Goal: Task Accomplishment & Management: Complete application form

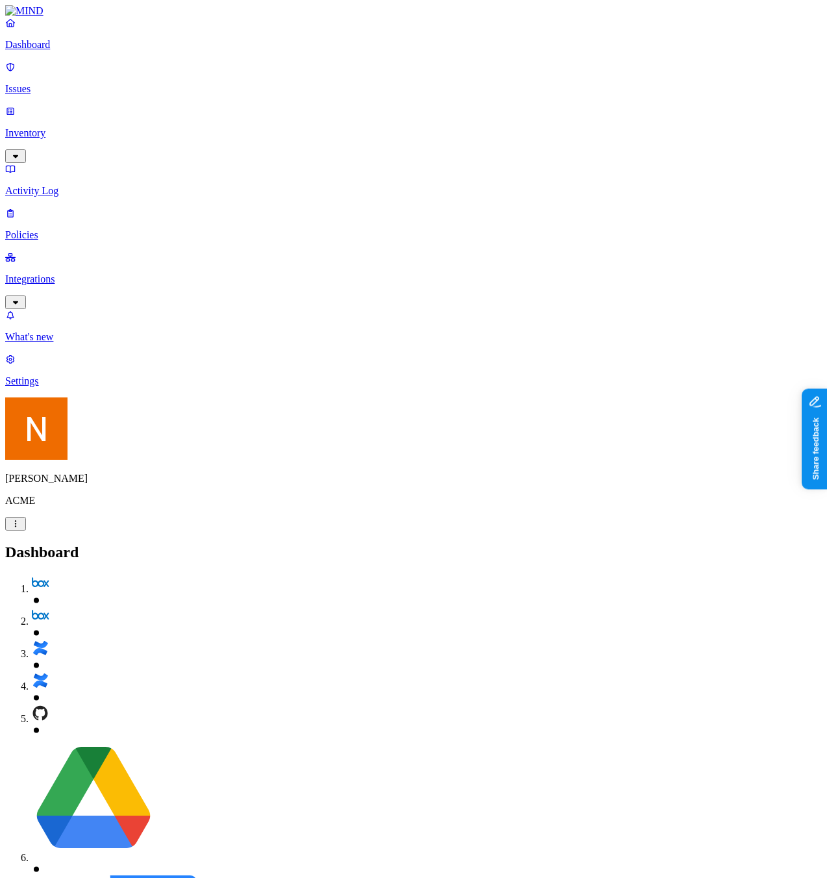
click at [87, 229] on p "Policies" at bounding box center [413, 235] width 817 height 12
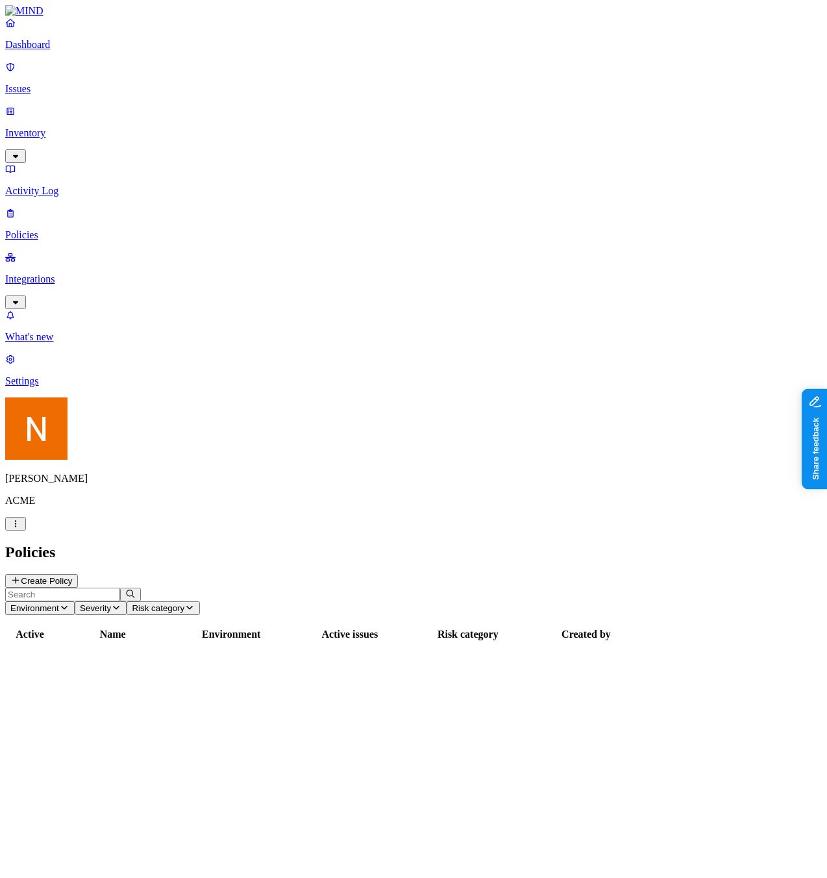
click at [78, 574] on button "Create Policy" at bounding box center [41, 581] width 73 height 14
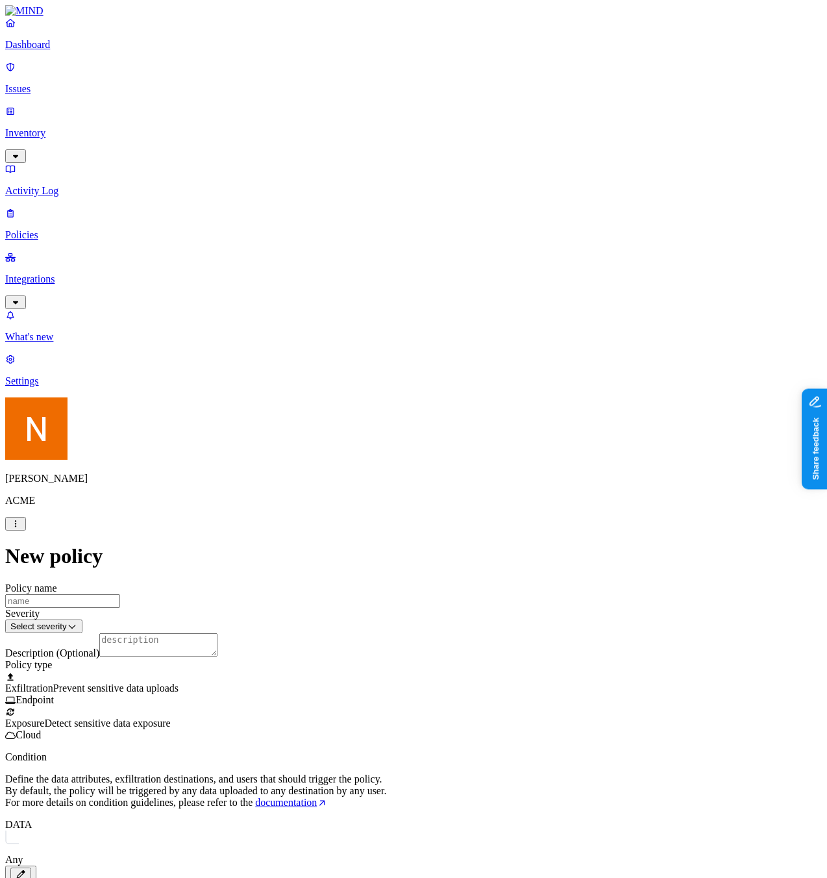
click at [170, 718] on span "Detect sensitive data exposure" at bounding box center [107, 723] width 126 height 11
click at [328, 684] on div "Policy name Severity Select severity Low Medium High Critical Description (Opti…" at bounding box center [413, 871] width 817 height 578
click at [356, 709] on label "Application type" at bounding box center [340, 697] width 49 height 23
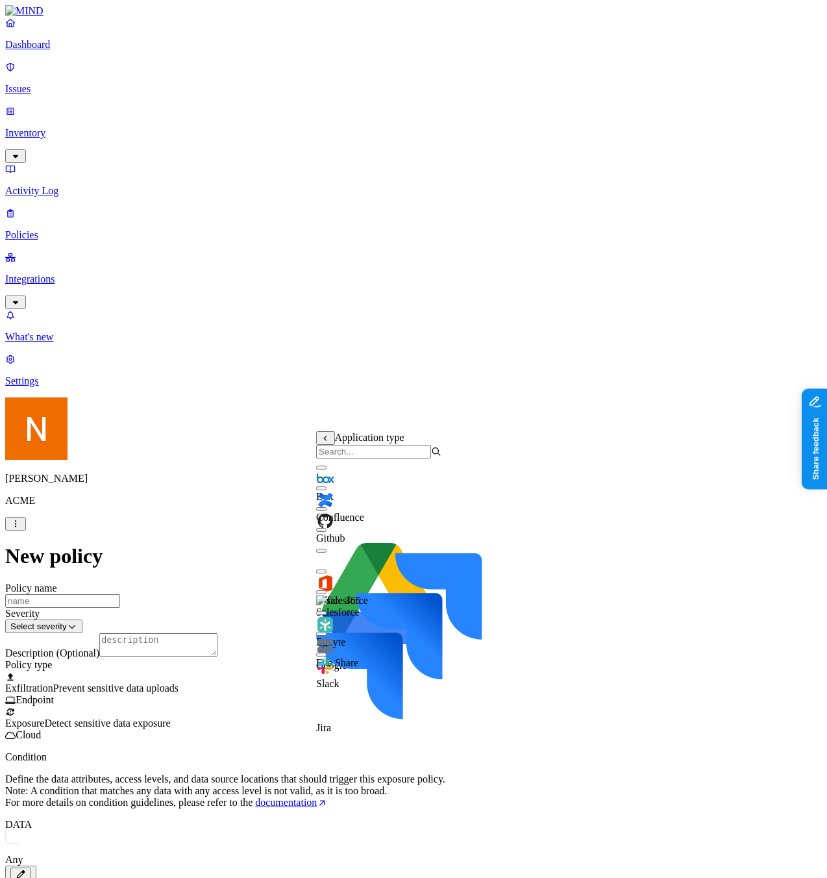
scroll to position [21, 0]
click at [451, 695] on body "Dashboard Issues Inventory Activity Log Policies Integrations What's new 1 Sett…" at bounding box center [413, 582] width 817 height 1155
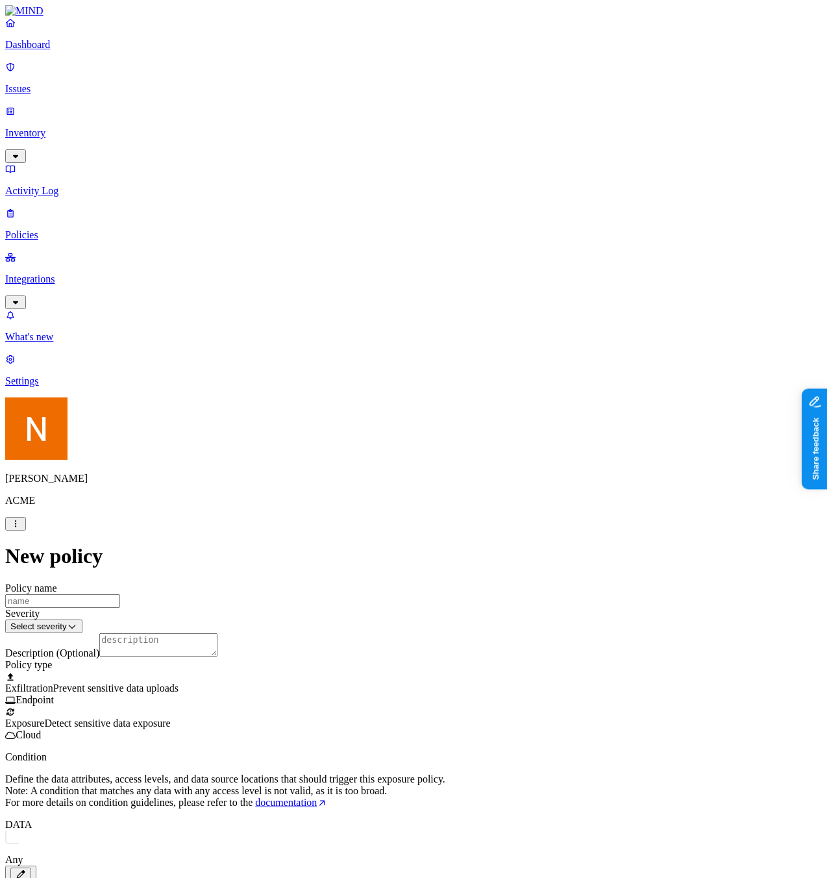
click at [366, 707] on label "Application type" at bounding box center [340, 697] width 49 height 23
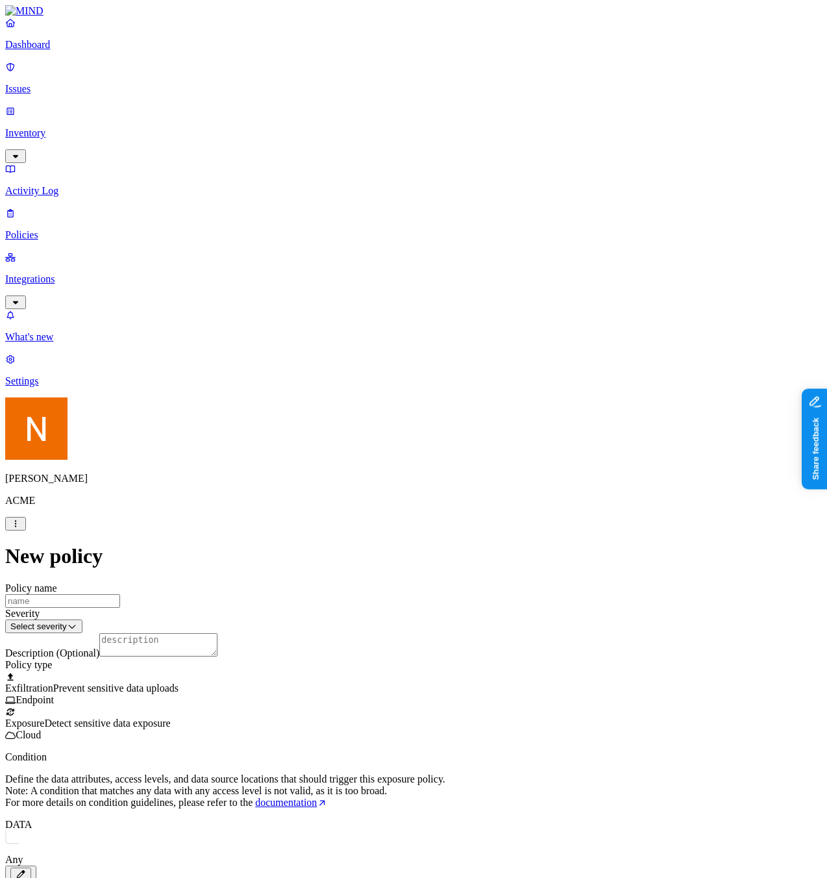
click at [346, 703] on label "Application type" at bounding box center [340, 697] width 49 height 23
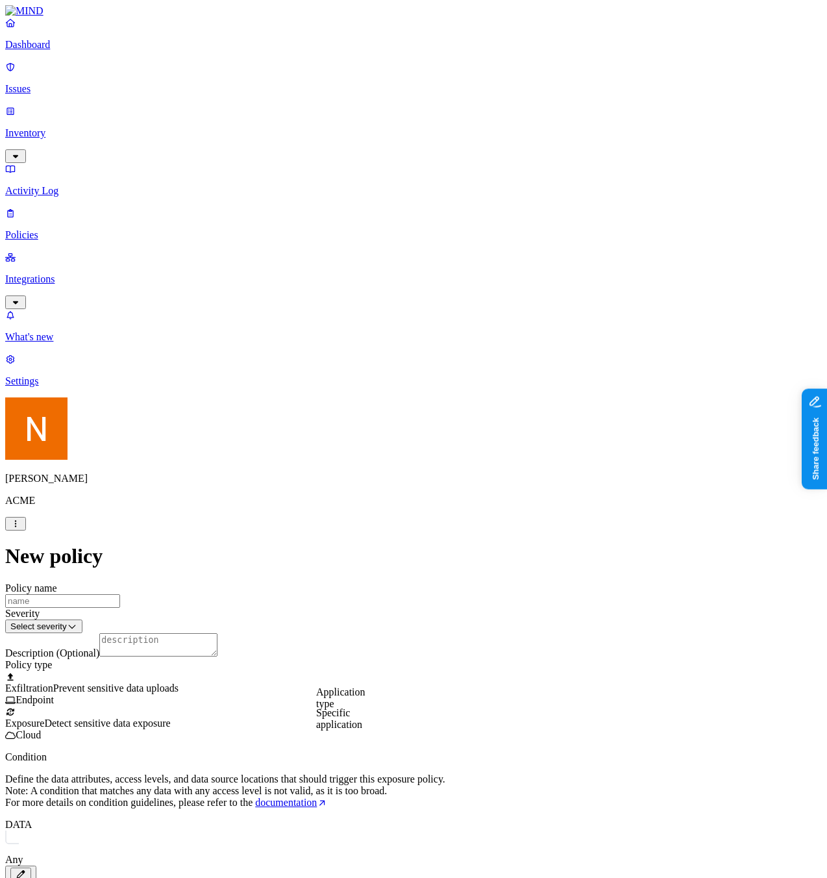
click at [362, 713] on label "Specific application" at bounding box center [339, 718] width 46 height 23
click at [347, 700] on label "Application type" at bounding box center [340, 697] width 49 height 23
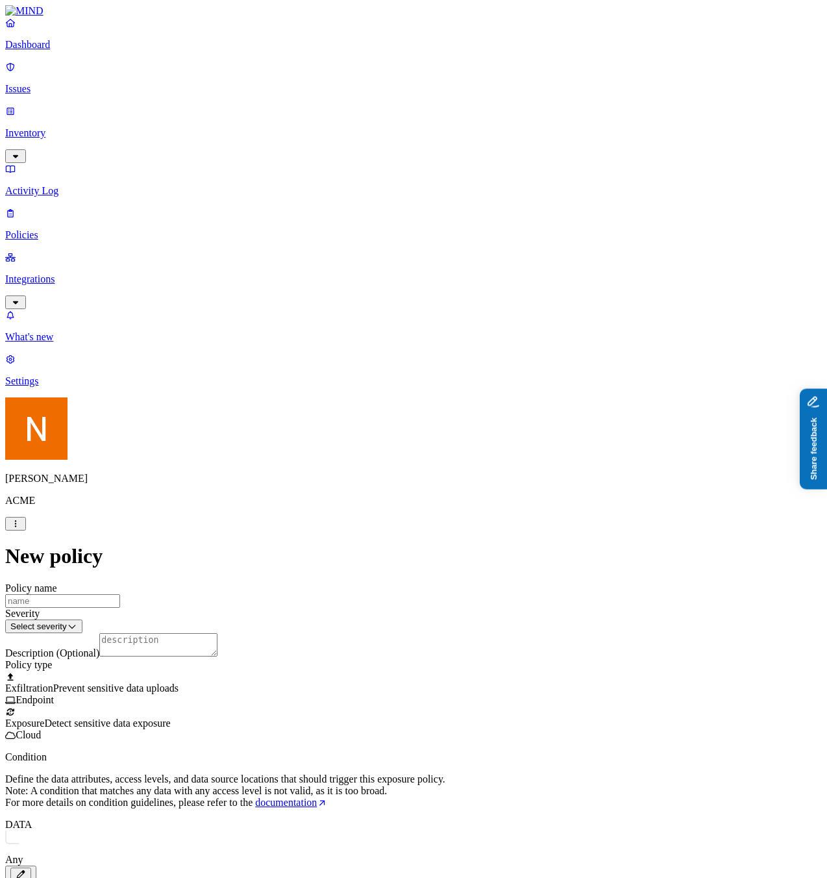
click at [170, 718] on span "Detect sensitive data exposure" at bounding box center [107, 723] width 126 height 11
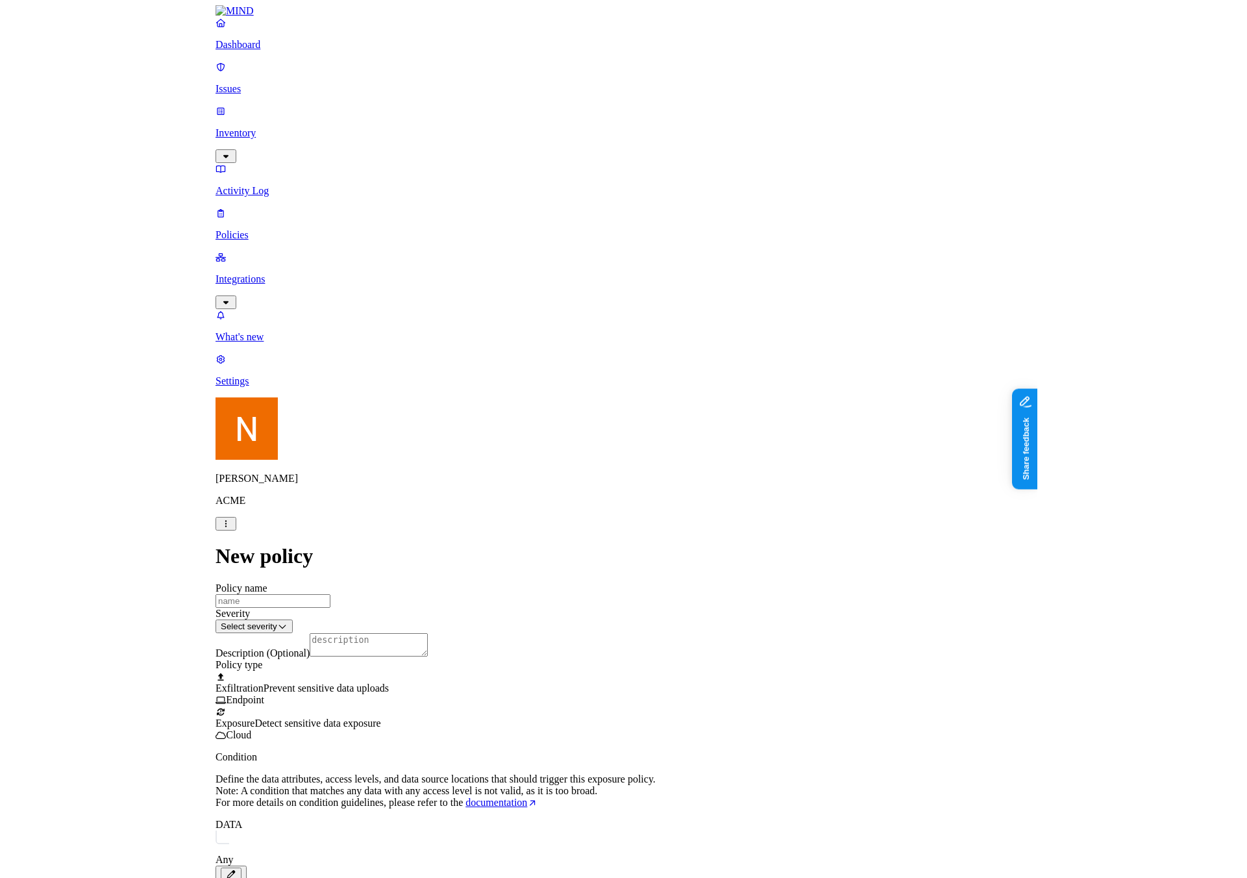
scroll to position [151, 0]
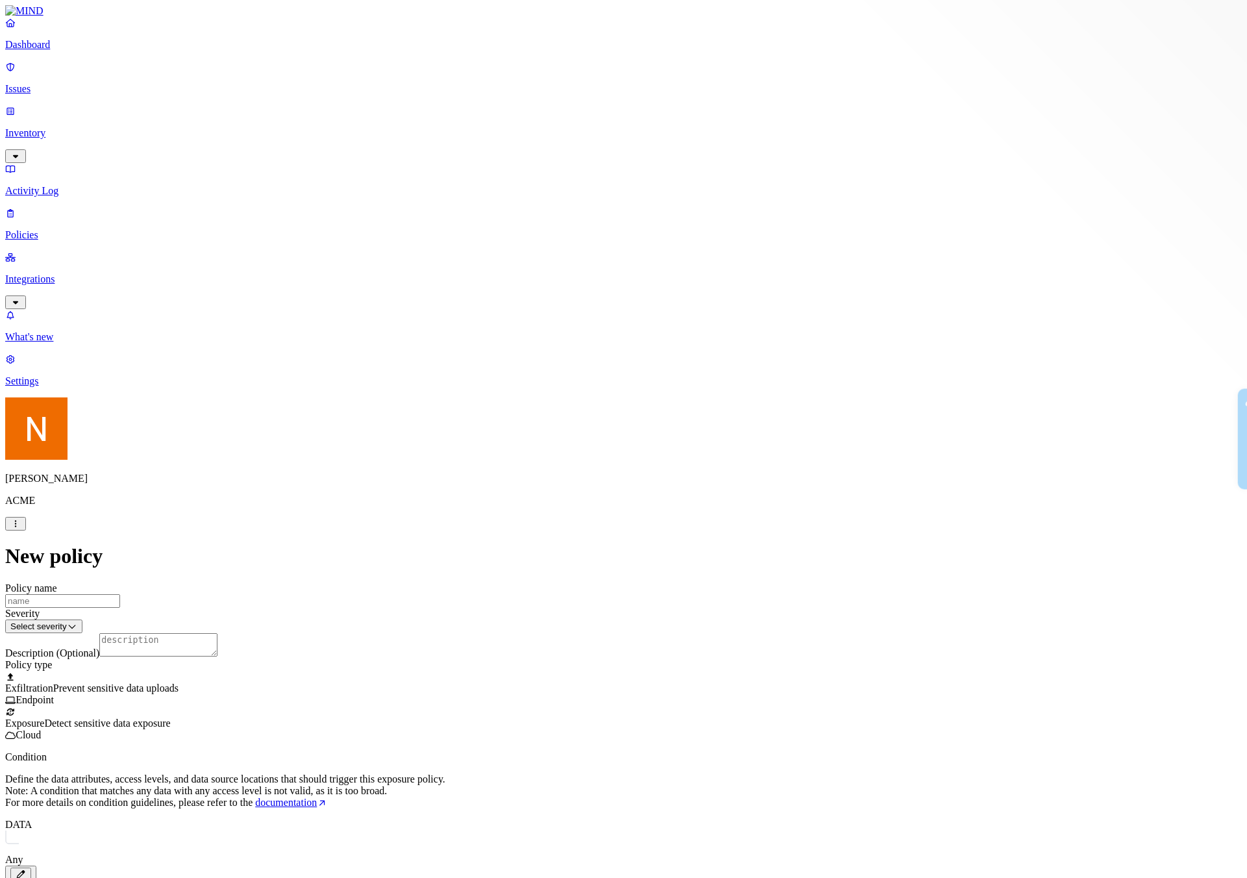
scroll to position [0, 0]
click at [355, 544] on div "New policy Policy name Severity Select severity Low Medium High Critical Descri…" at bounding box center [623, 852] width 1237 height 616
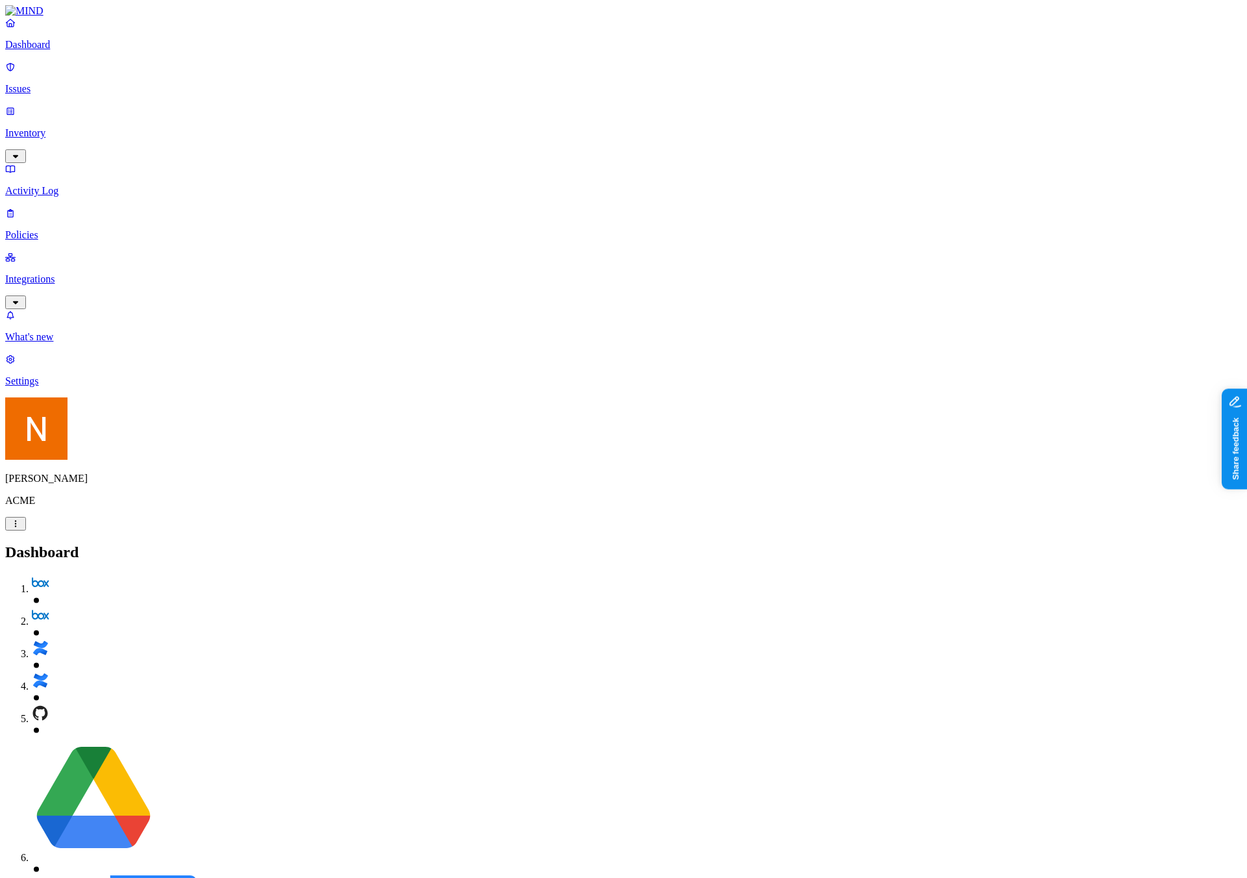
click at [92, 114] on div "Dashboard Issues Inventory Activity Log Policies Integrations" at bounding box center [623, 163] width 1237 height 292
click at [81, 207] on link "Policies" at bounding box center [623, 224] width 1237 height 34
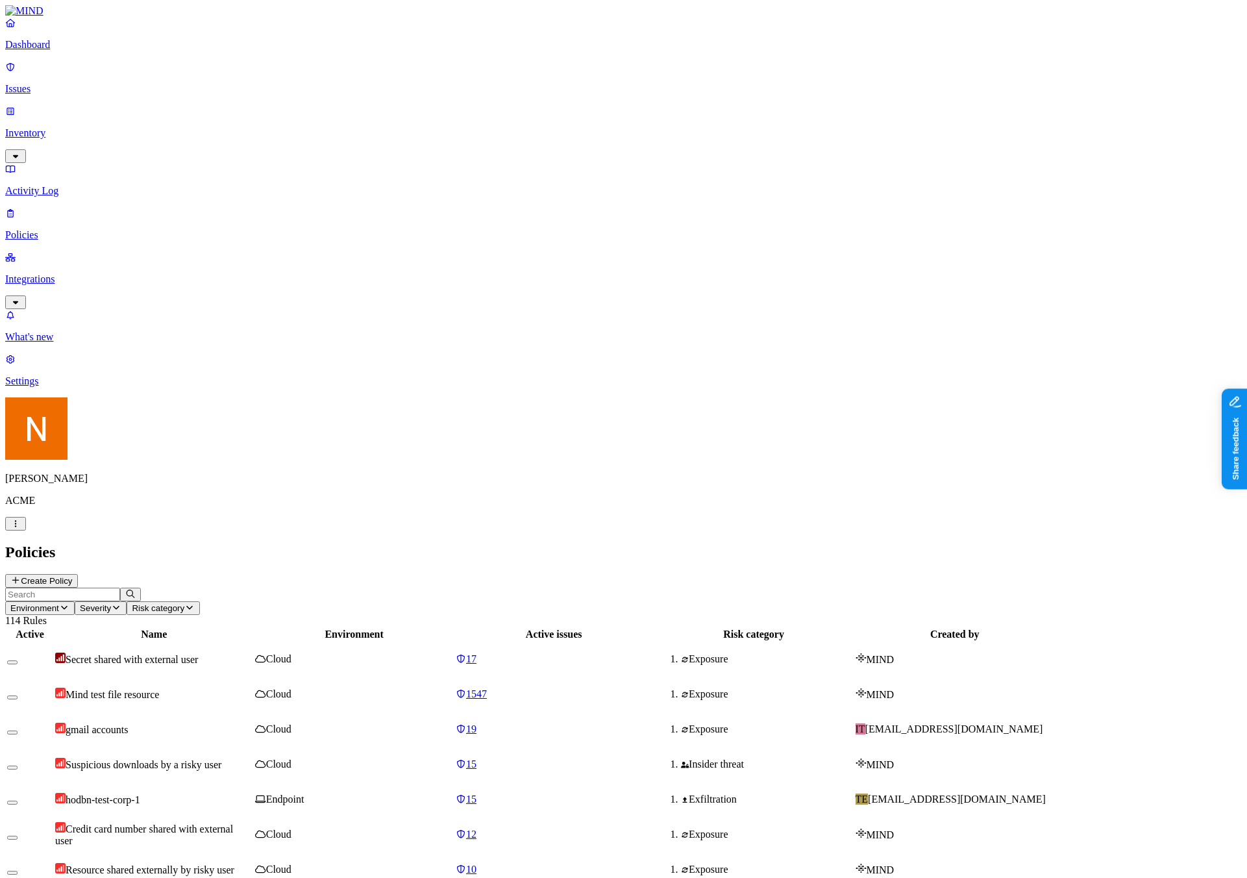
click at [78, 574] on button "Create Policy" at bounding box center [41, 581] width 73 height 14
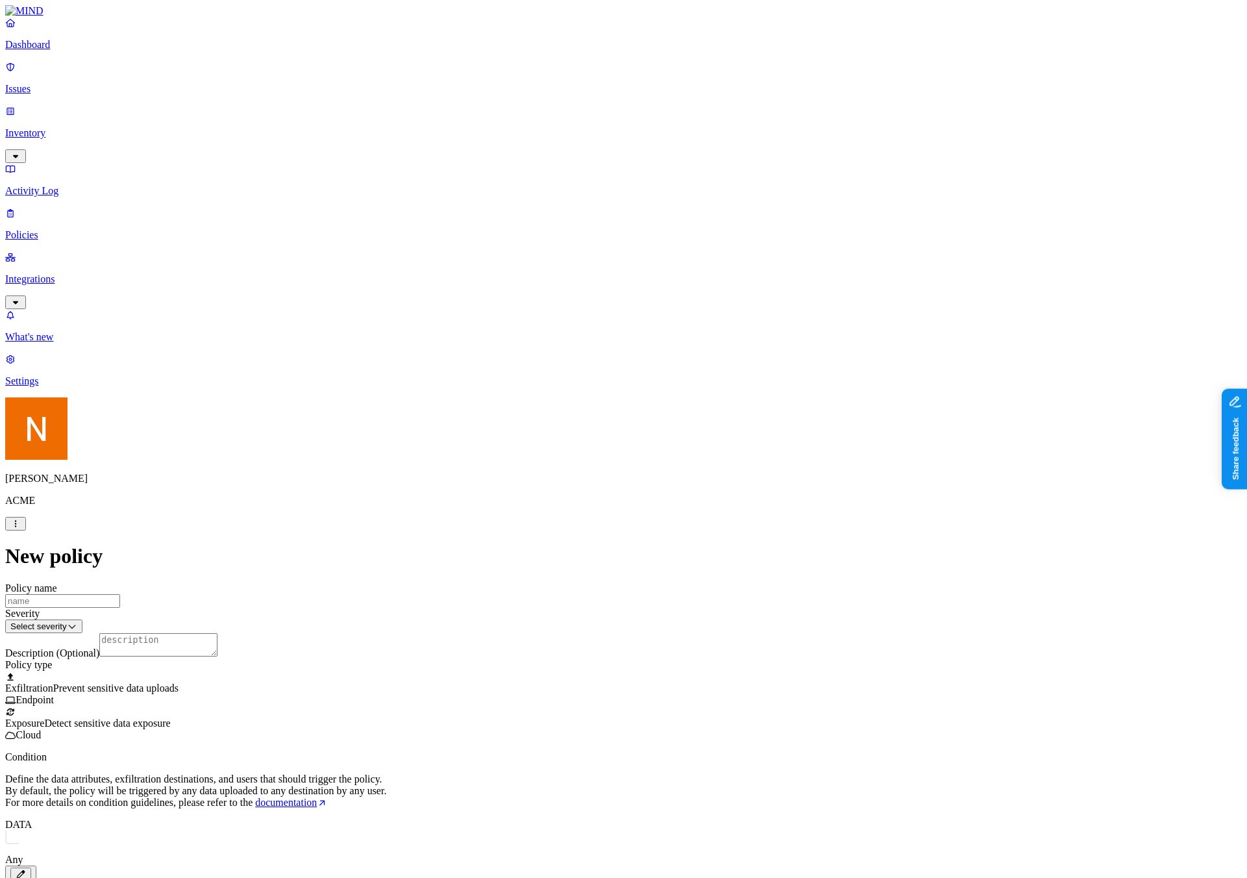
click at [571, 788] on label "Groups" at bounding box center [555, 787] width 31 height 11
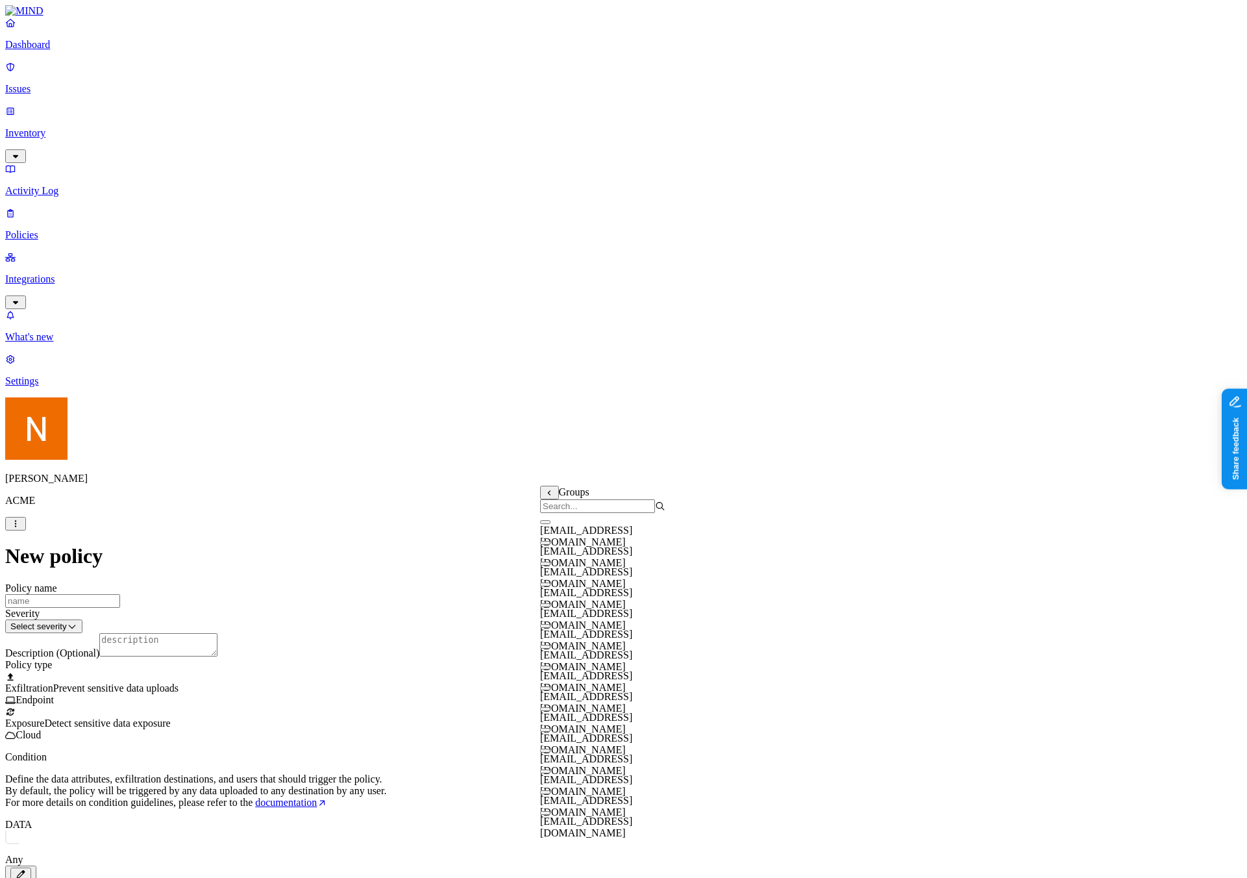
click at [632, 640] on span "[EMAIL_ADDRESS][DOMAIN_NAME]" at bounding box center [586, 640] width 92 height 23
drag, startPoint x: 571, startPoint y: 638, endPoint x: 623, endPoint y: 638, distance: 51.9
click at [571, 638] on span "[EMAIL_ADDRESS][DOMAIN_NAME]" at bounding box center [586, 642] width 92 height 23
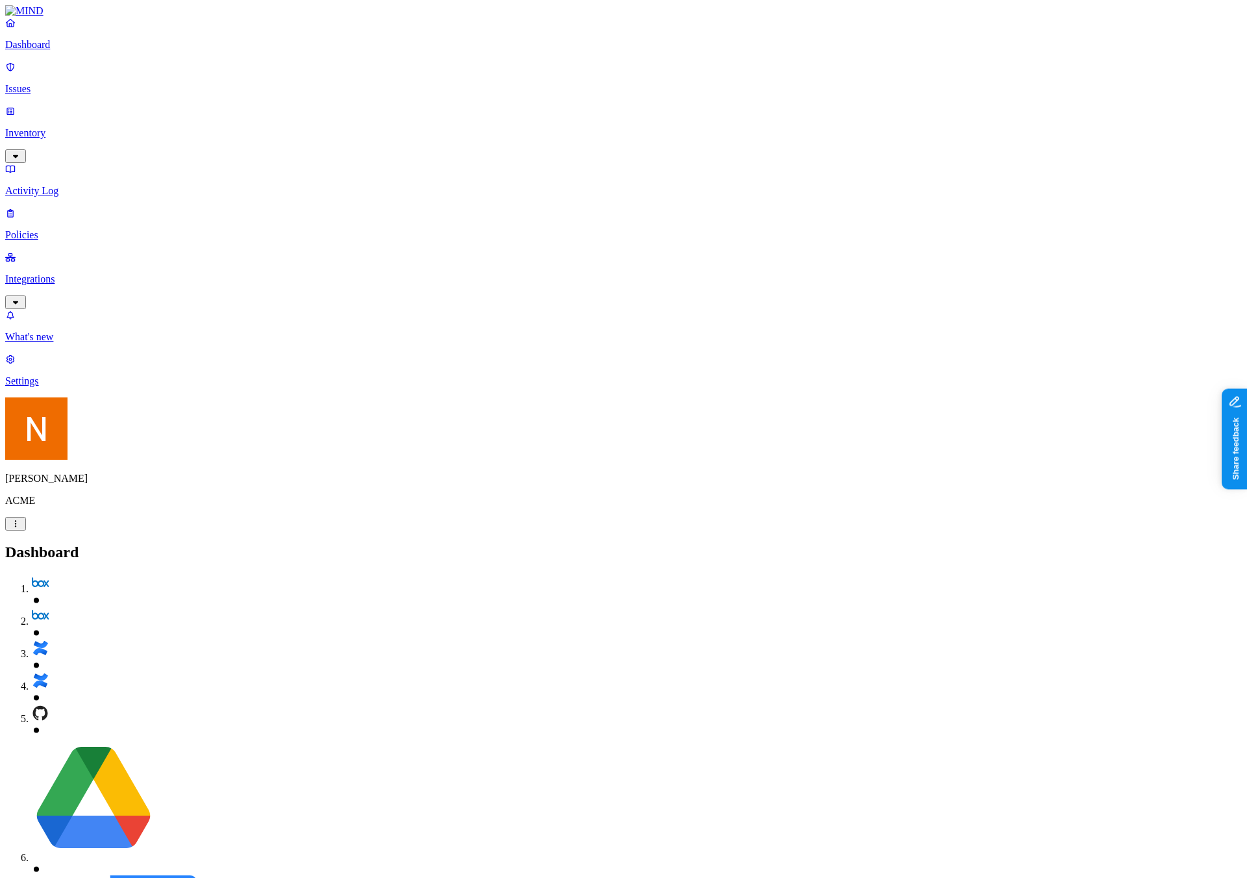
click at [86, 229] on p "Policies" at bounding box center [623, 235] width 1237 height 12
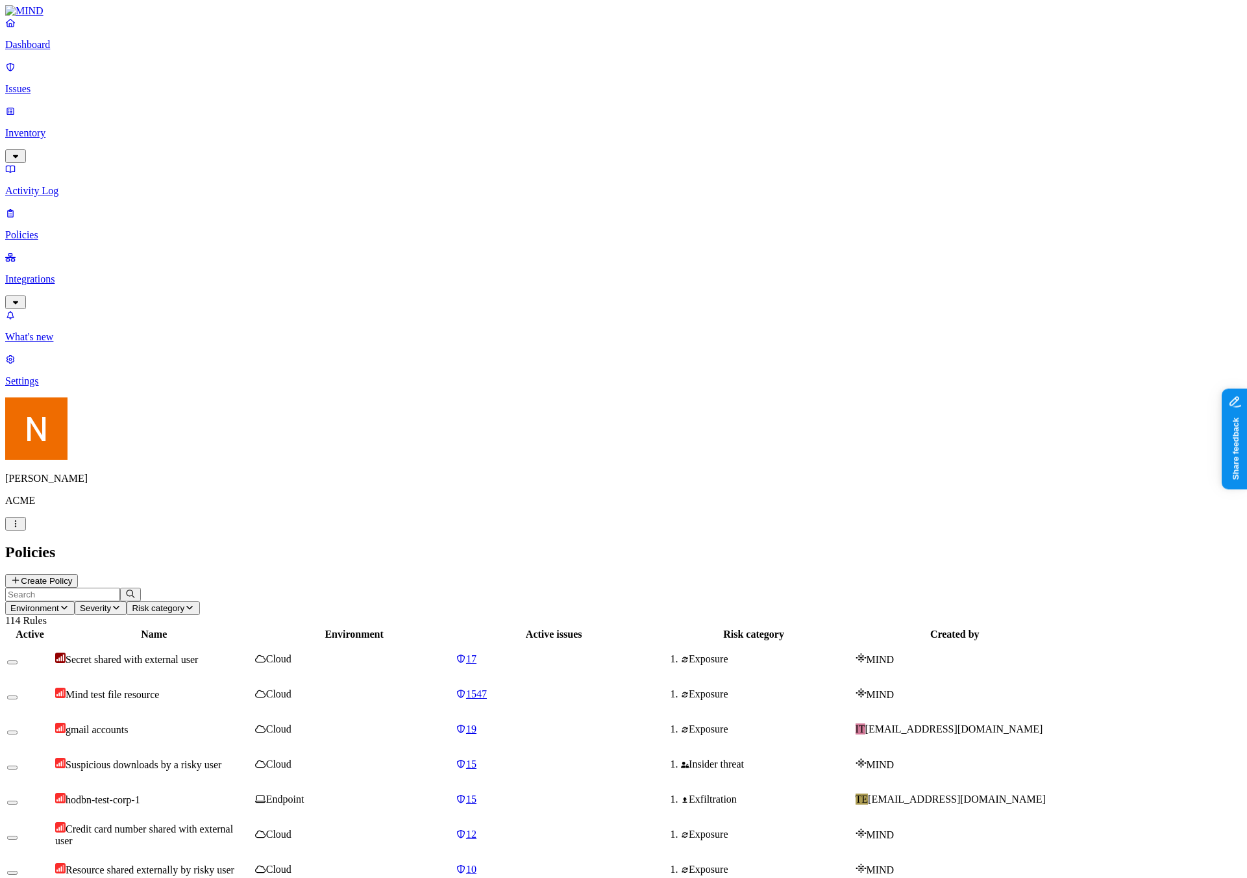
click at [78, 574] on button "Create Policy" at bounding box center [41, 581] width 73 height 14
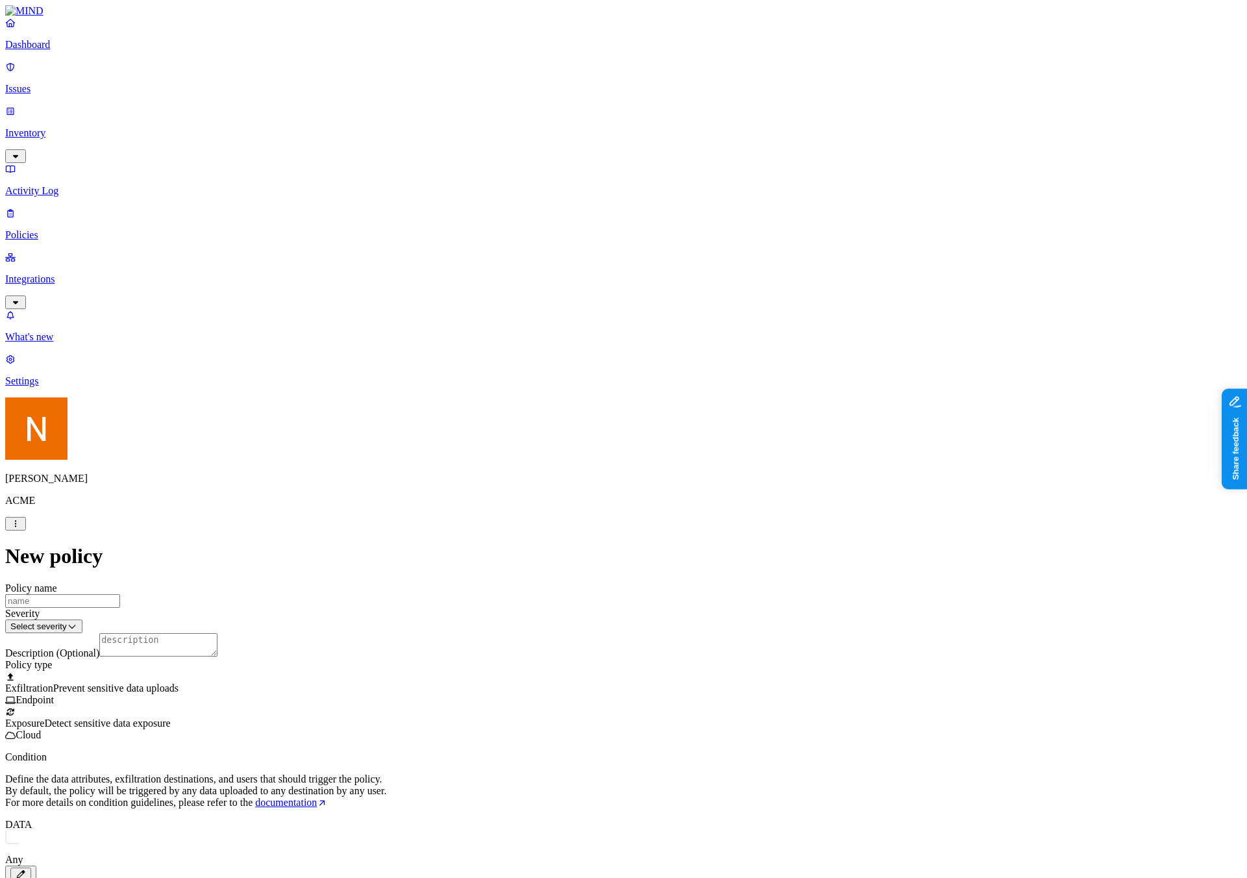
click at [522, 819] on div "DATA Any" at bounding box center [623, 851] width 1237 height 64
click at [26, 870] on icon "button" at bounding box center [21, 874] width 10 height 8
